Goal: Task Accomplishment & Management: Manage account settings

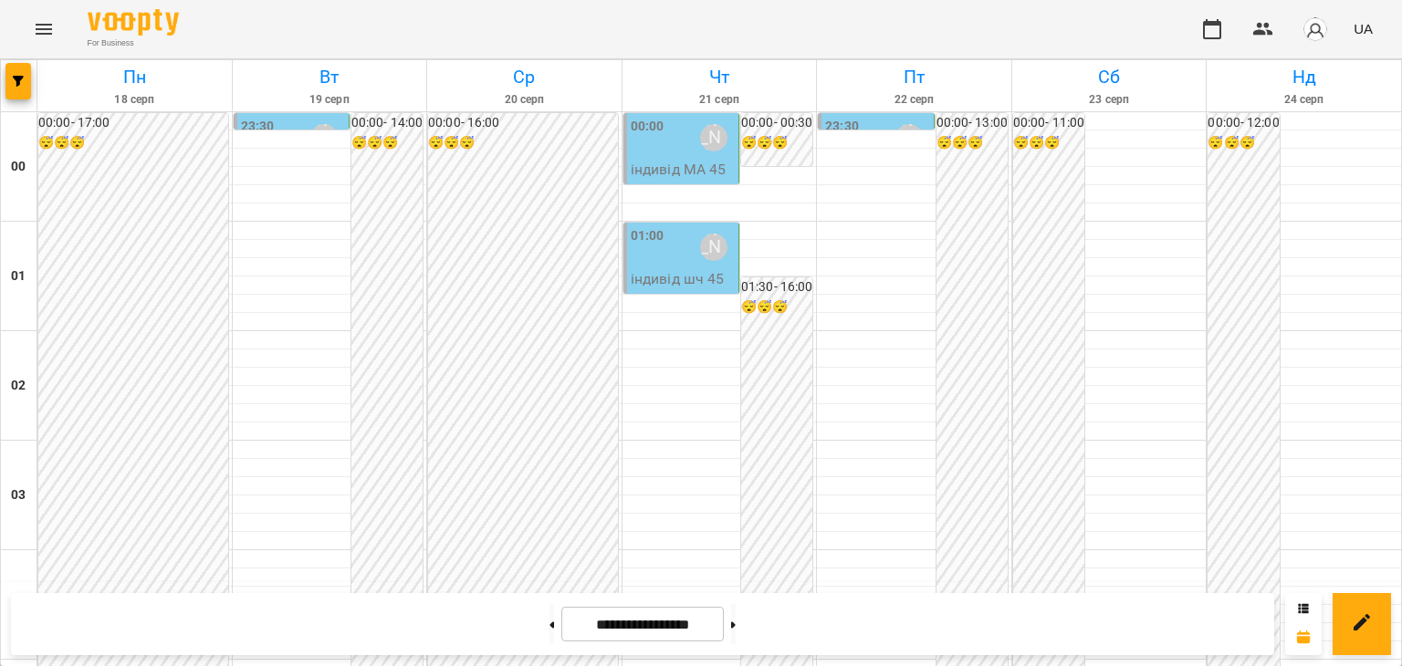
scroll to position [1004, 0]
click at [550, 624] on icon at bounding box center [552, 624] width 5 height 6
type input "**********"
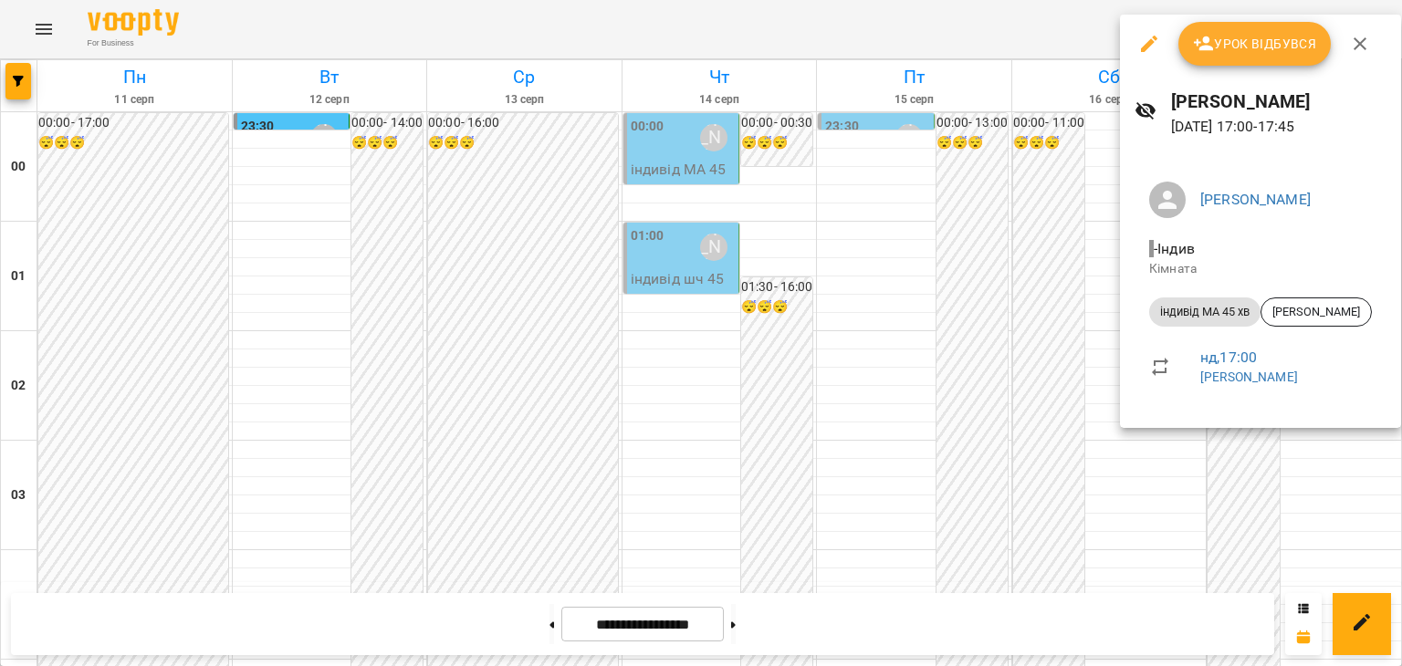
click at [521, 390] on div at bounding box center [701, 333] width 1402 height 666
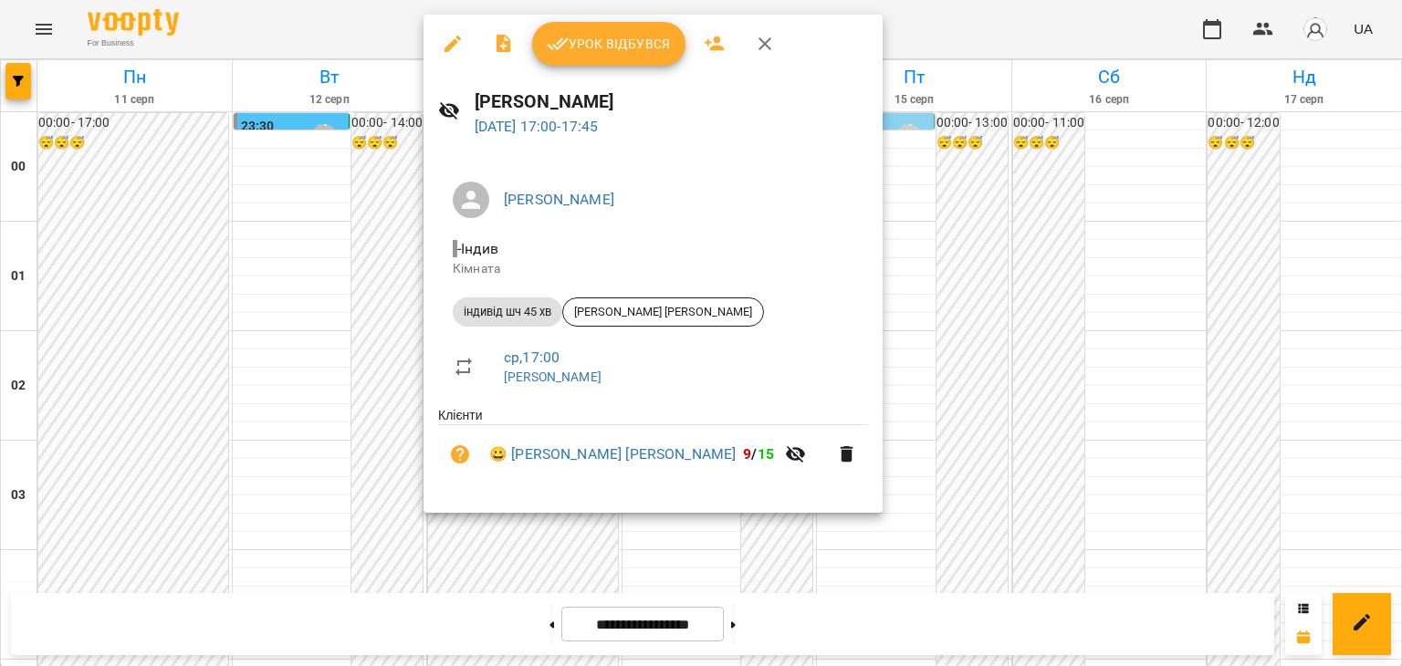
click at [764, 43] on icon "button" at bounding box center [764, 43] width 13 height 13
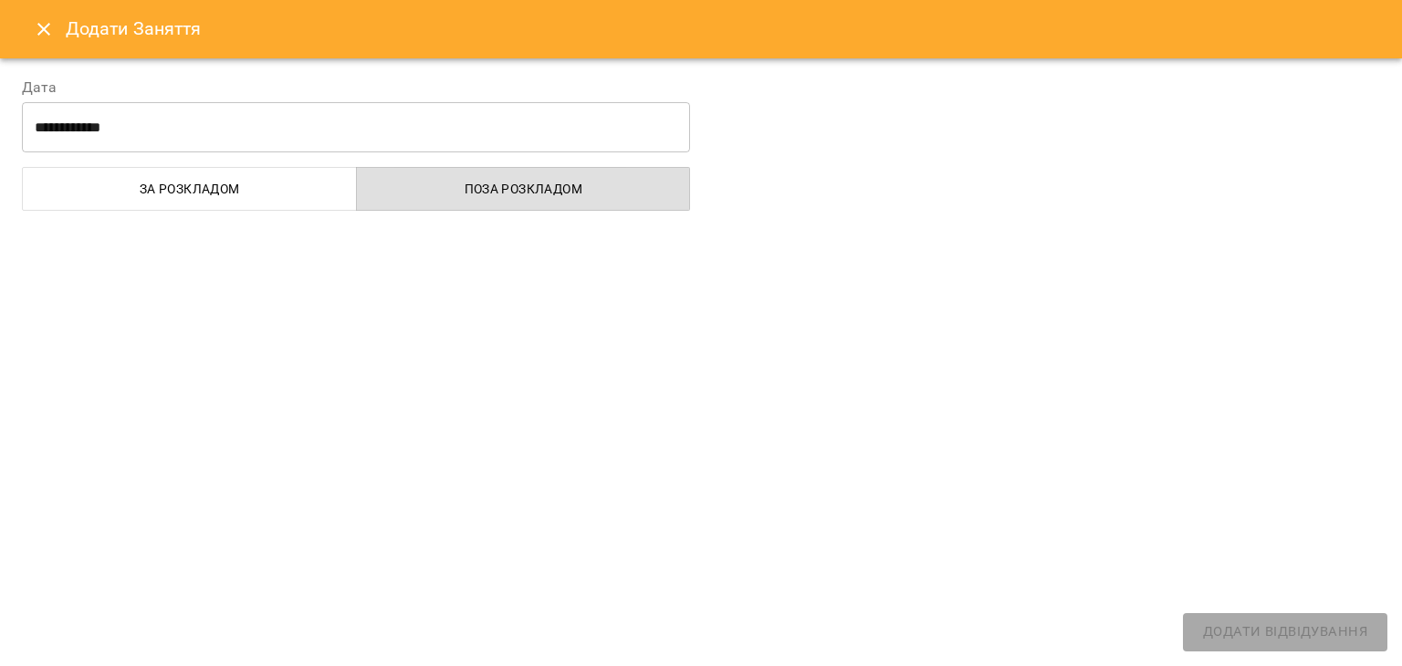
select select "**********"
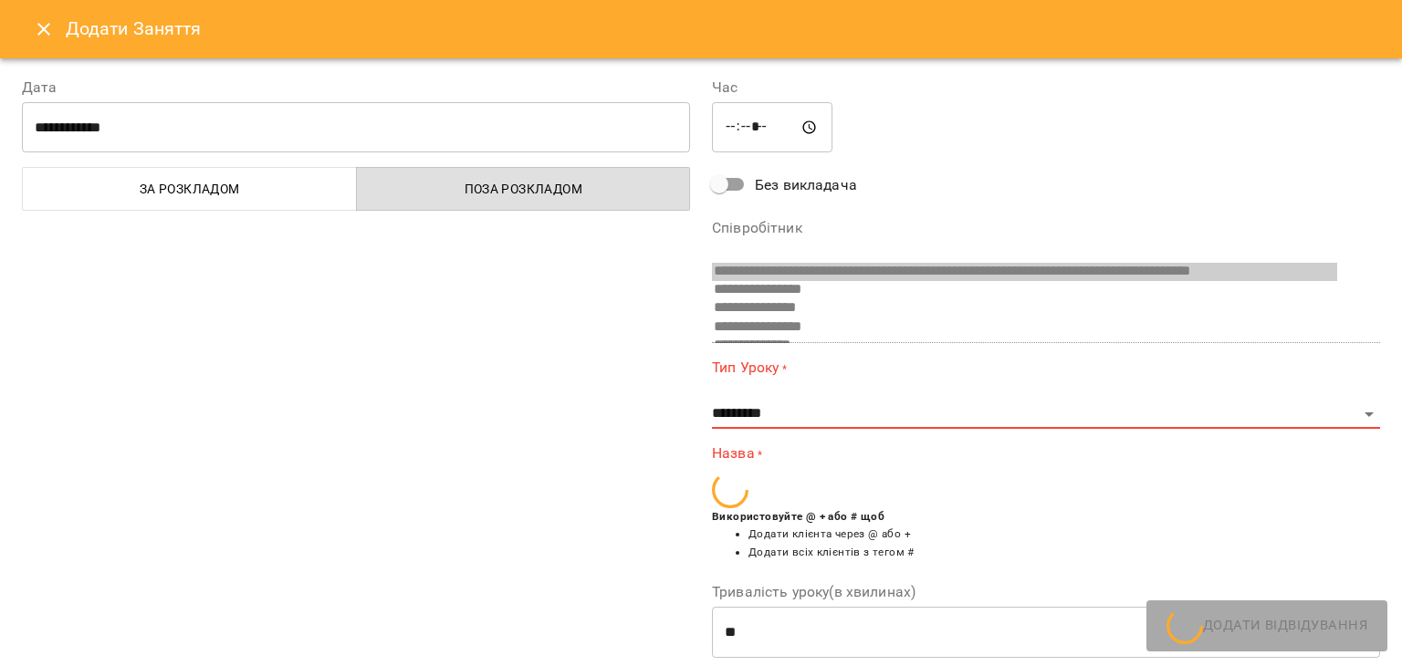
scroll to position [804, 0]
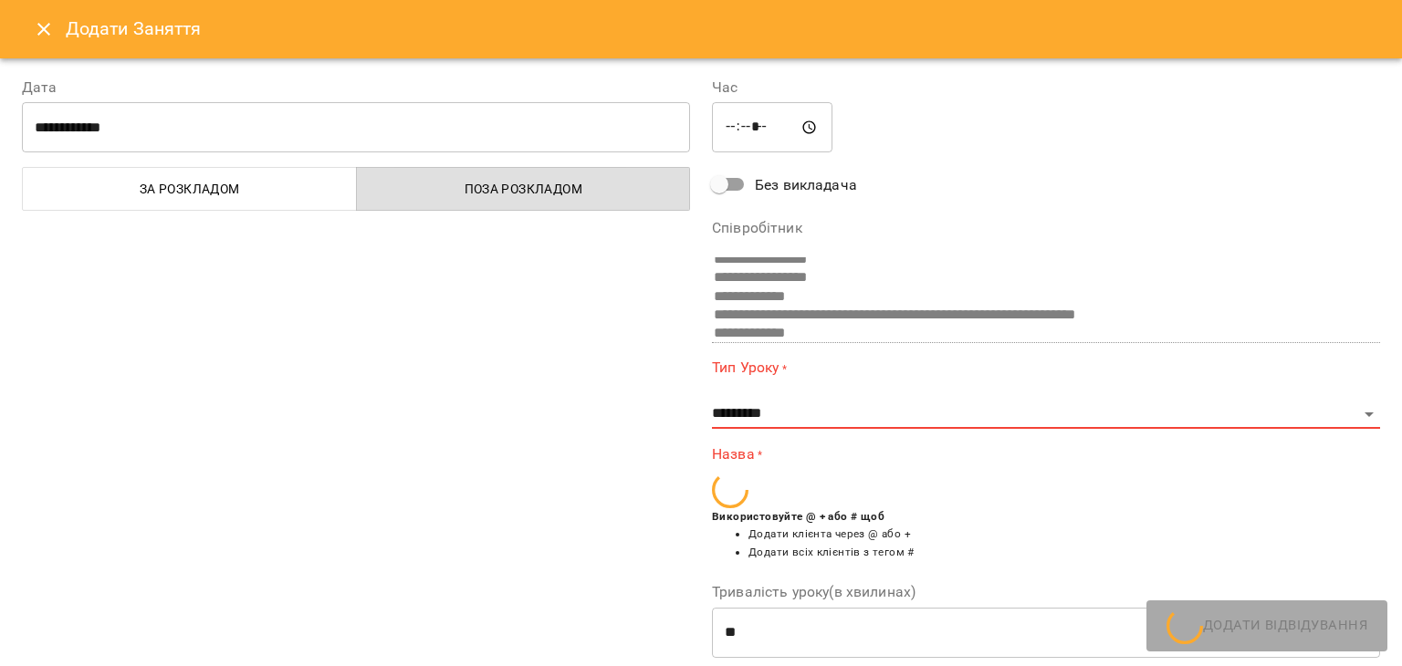
click at [47, 29] on icon "Close" at bounding box center [44, 29] width 22 height 22
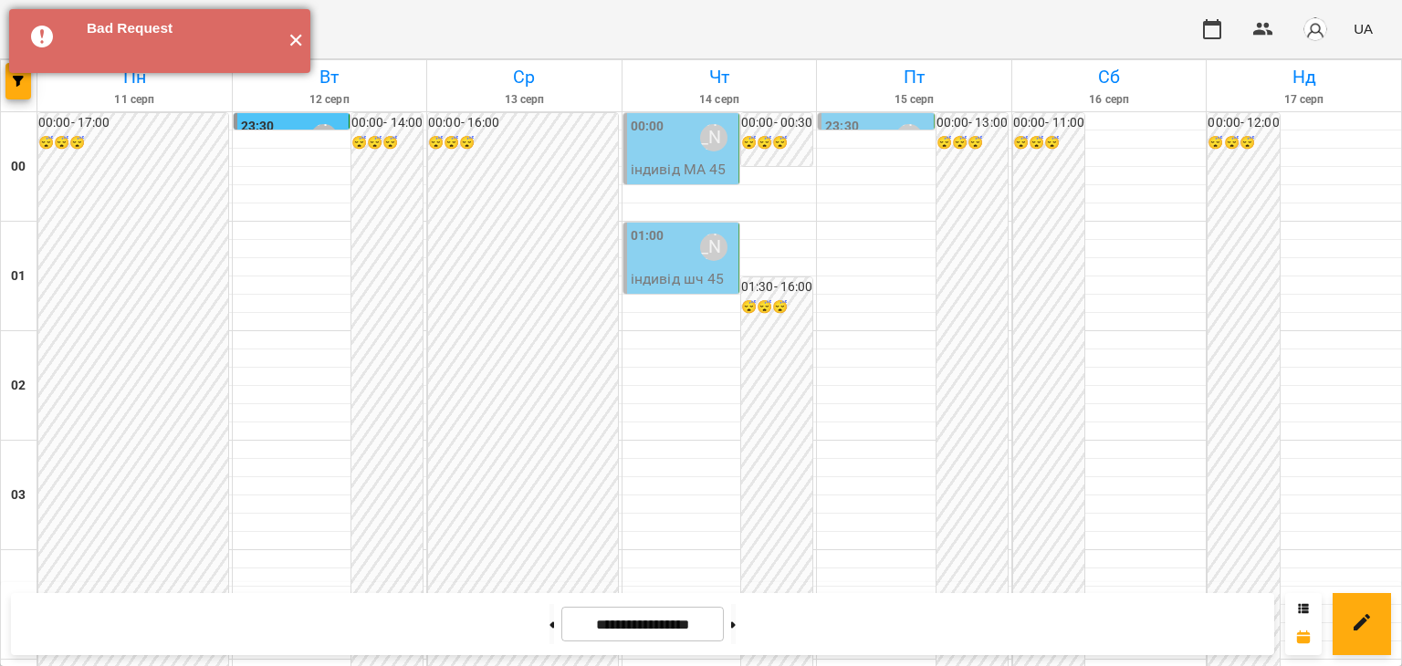
click at [296, 44] on button "✕" at bounding box center [295, 41] width 30 height 64
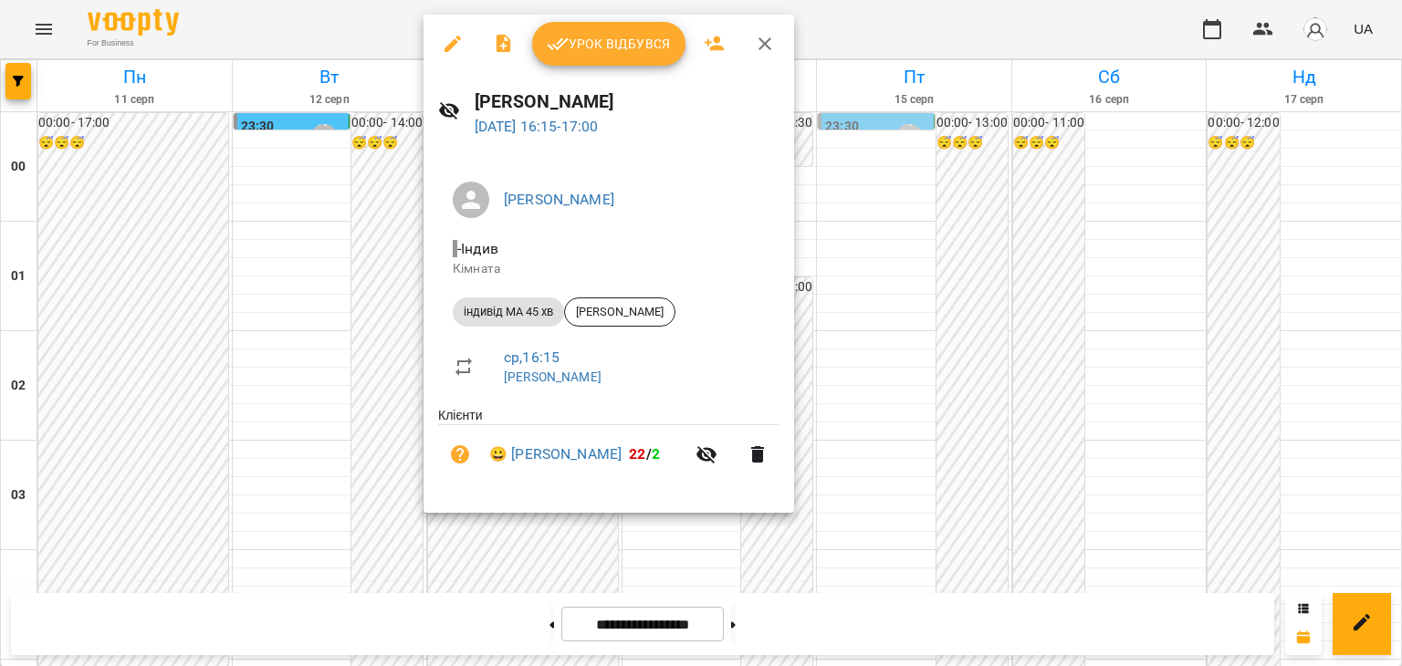
click at [646, 44] on span "Урок відбувся" at bounding box center [609, 44] width 124 height 22
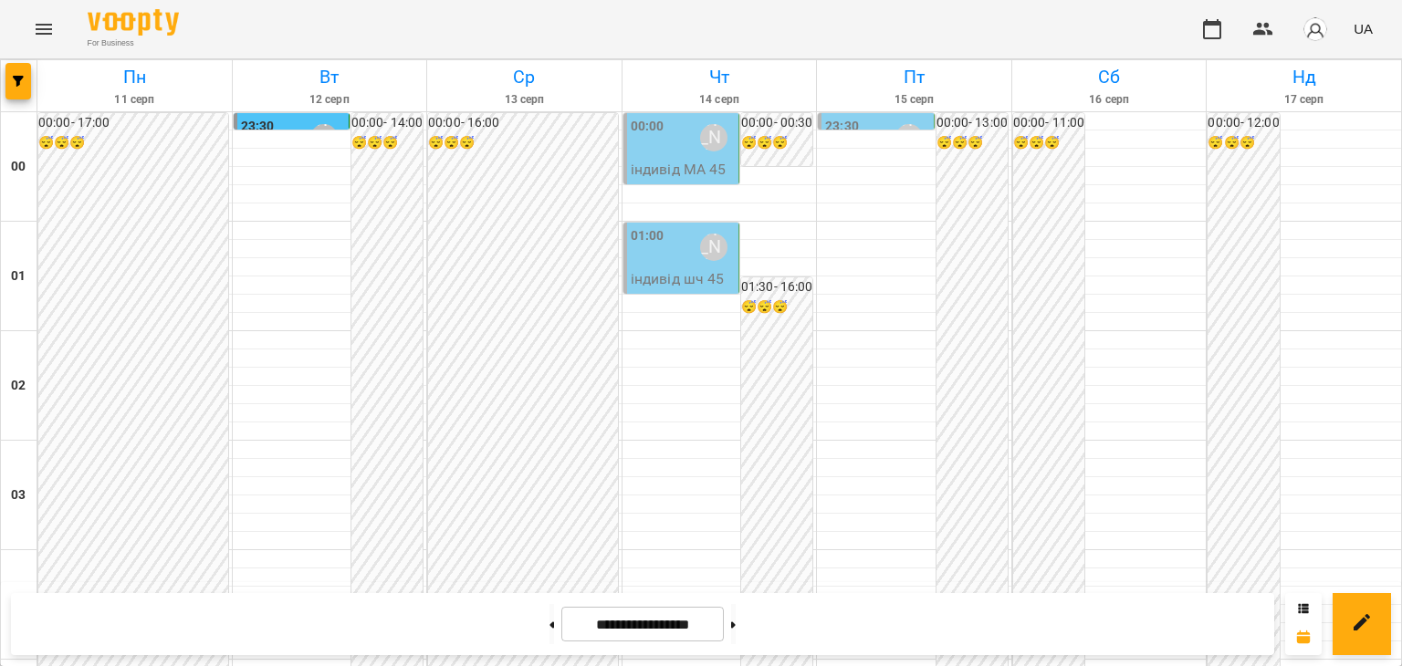
scroll to position [1643, 0]
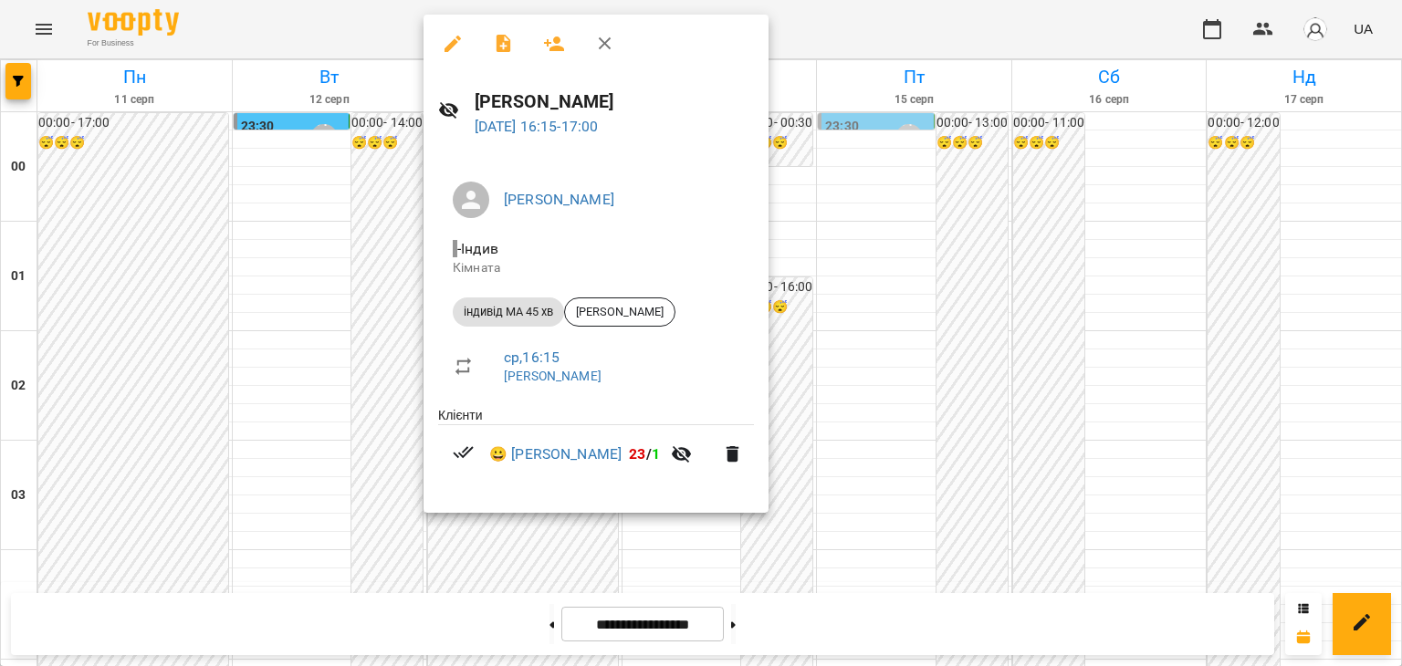
click at [362, 280] on div at bounding box center [701, 333] width 1402 height 666
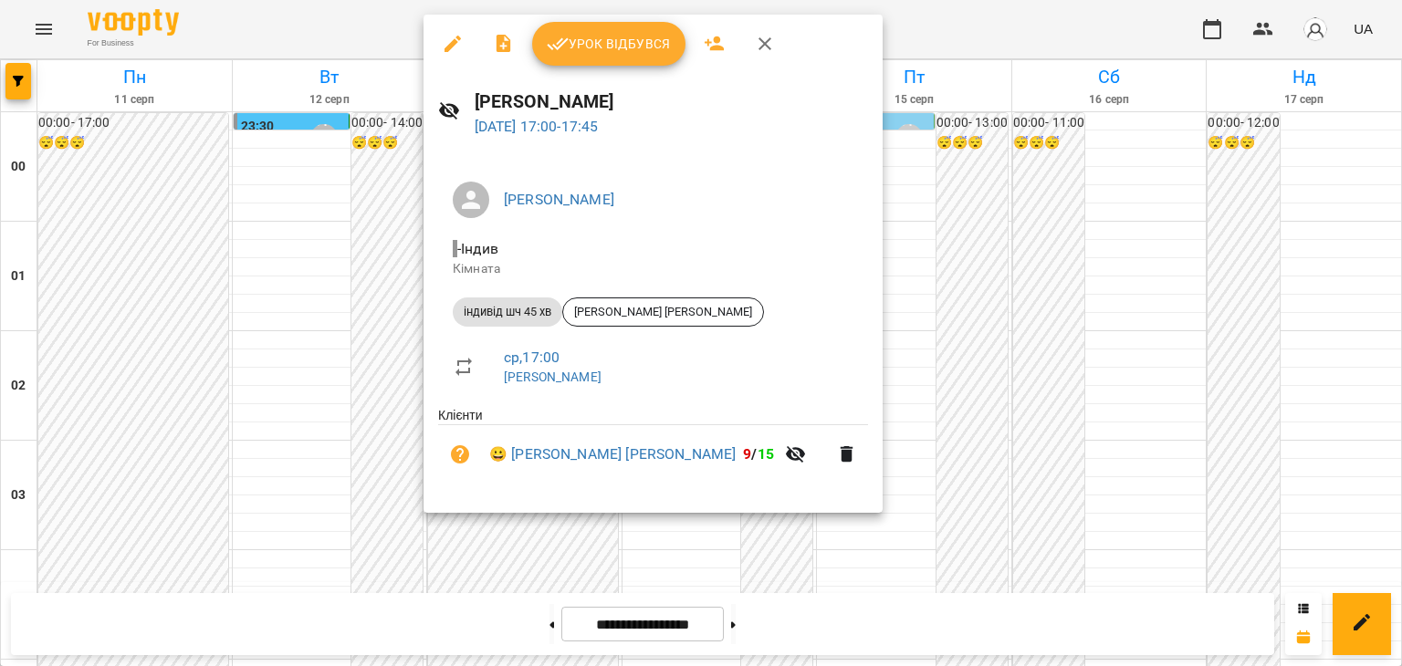
click at [635, 52] on span "Урок відбувся" at bounding box center [609, 44] width 124 height 22
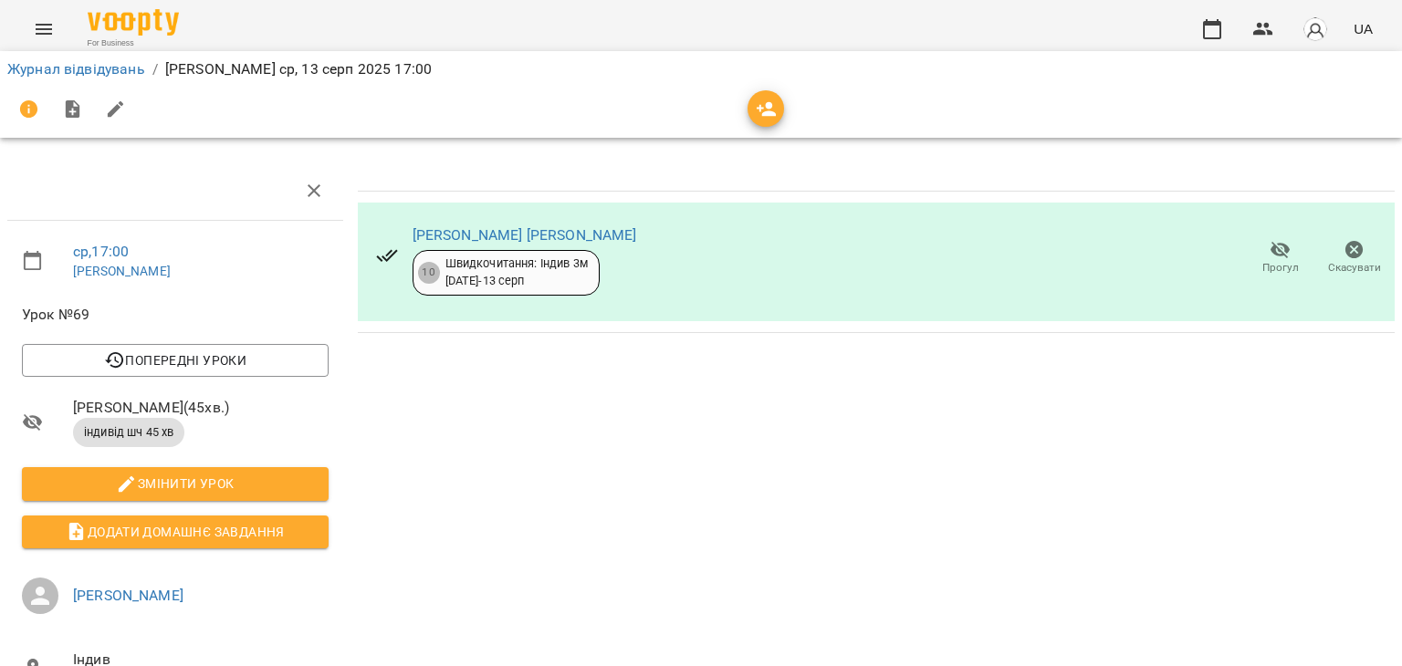
click at [1343, 249] on icon "button" at bounding box center [1354, 250] width 22 height 22
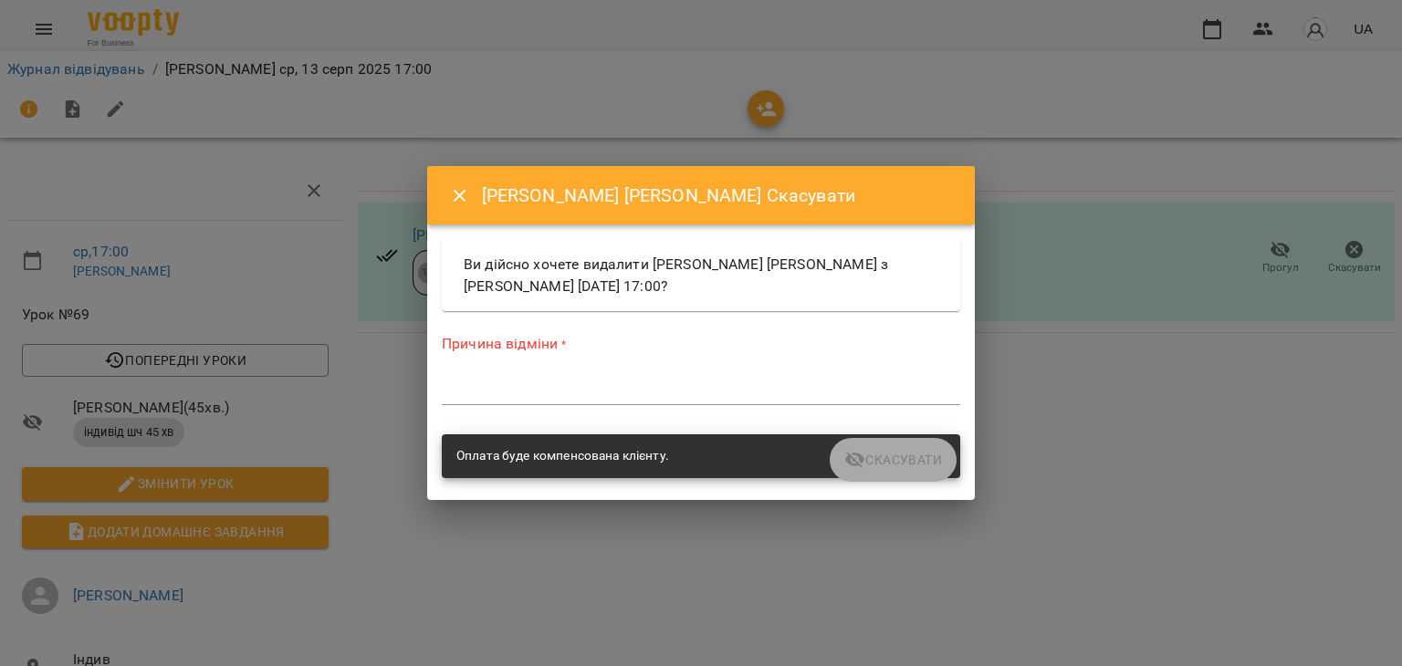
click at [546, 384] on textarea at bounding box center [701, 389] width 518 height 17
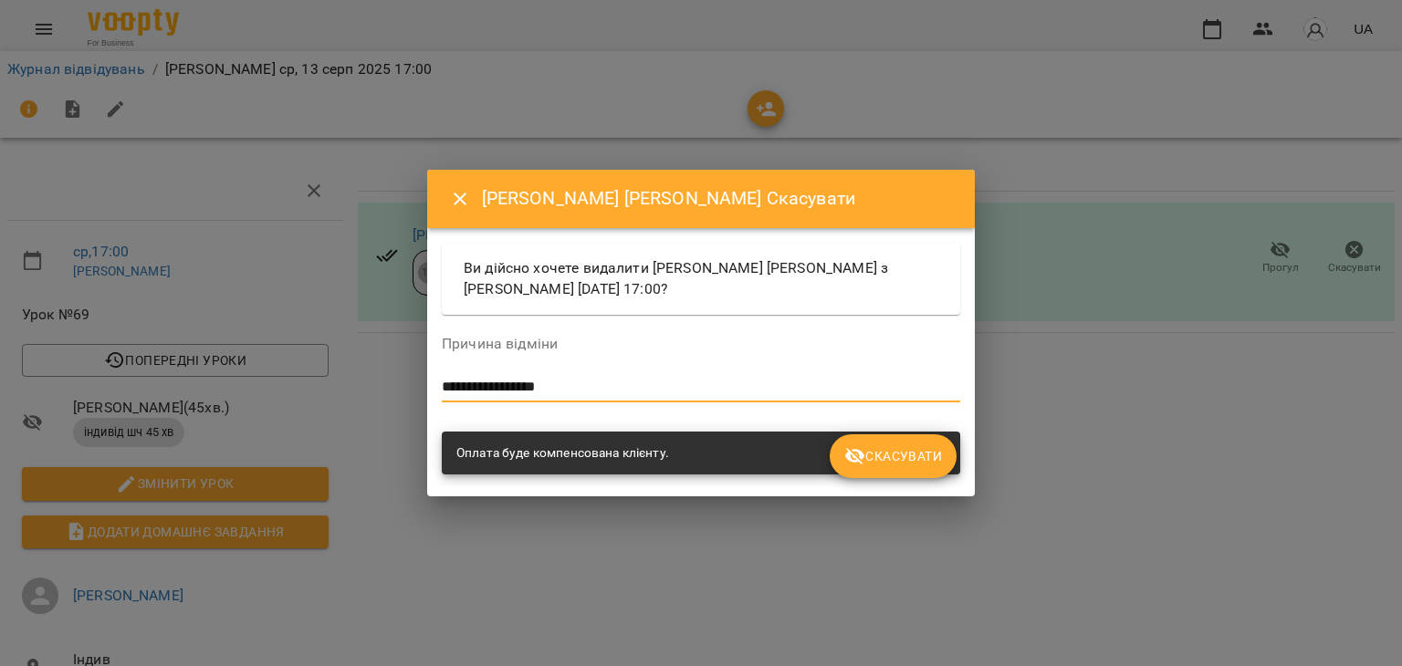
type textarea "**********"
click at [900, 454] on span "Скасувати" at bounding box center [893, 456] width 98 height 22
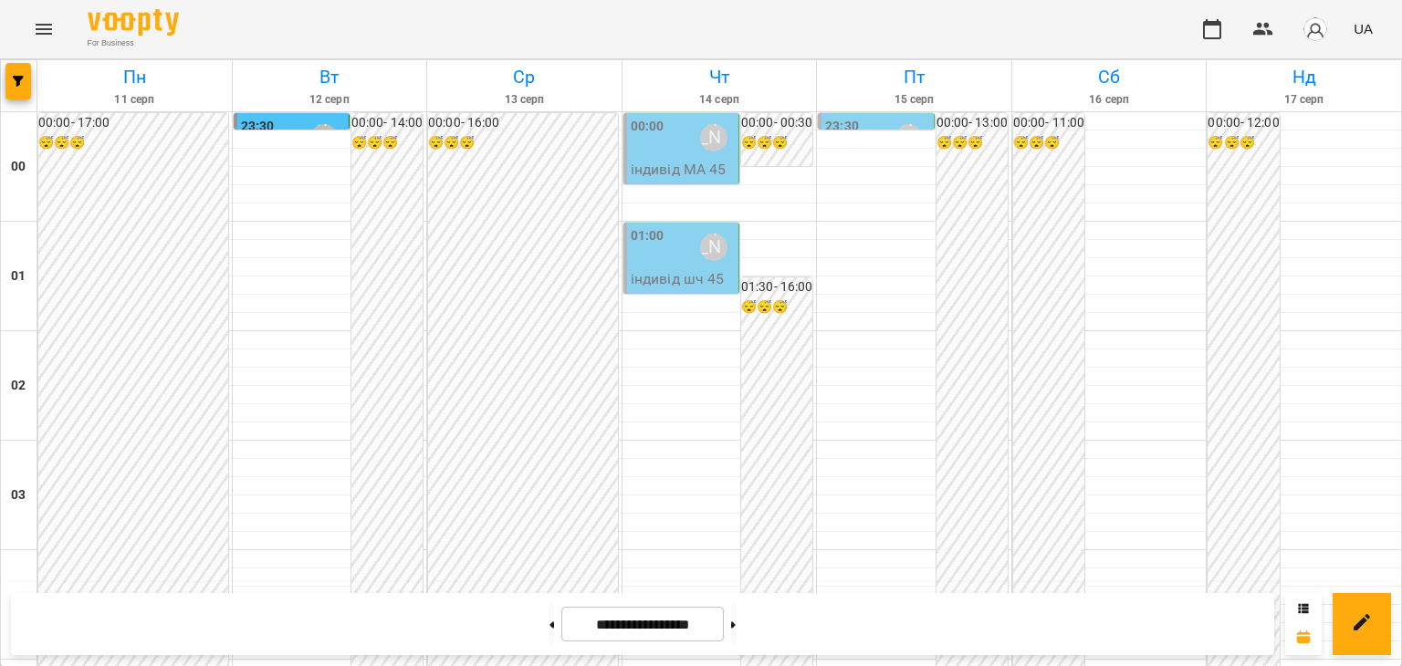
scroll to position [1700, 0]
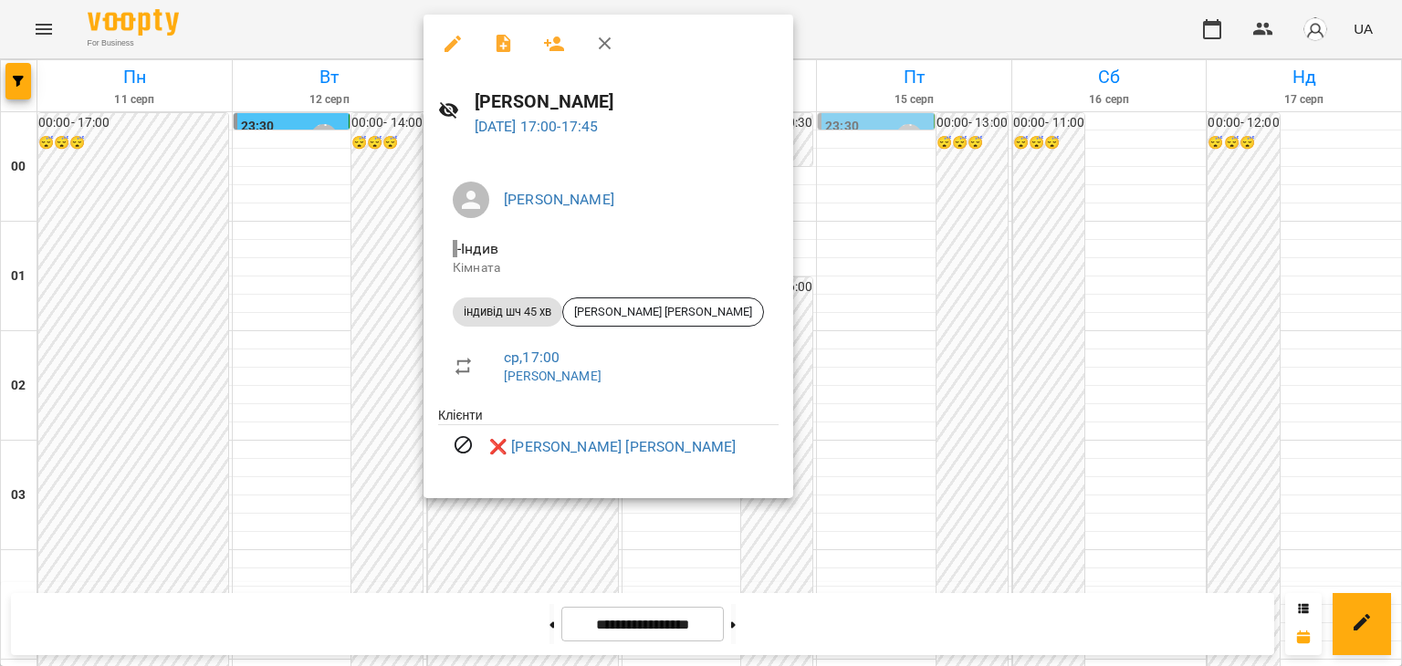
click at [316, 334] on div at bounding box center [701, 333] width 1402 height 666
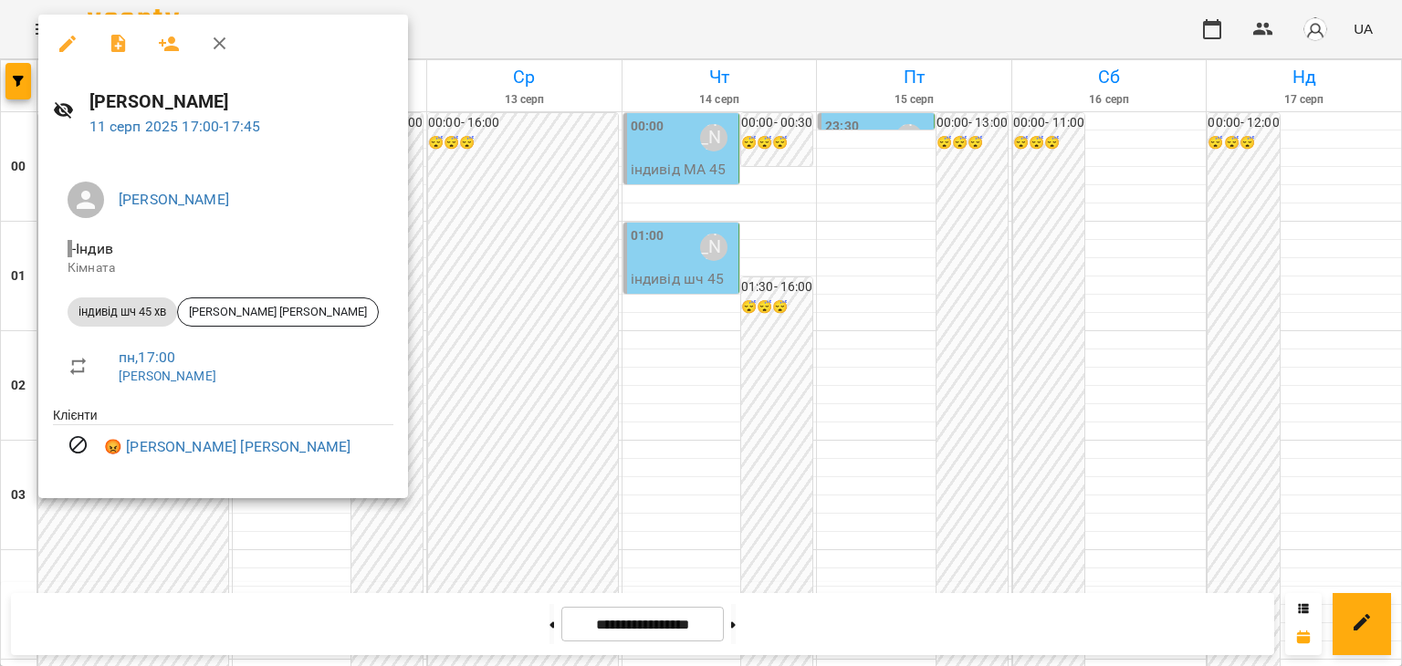
click at [734, 215] on div at bounding box center [701, 333] width 1402 height 666
